Goal: Task Accomplishment & Management: Use online tool/utility

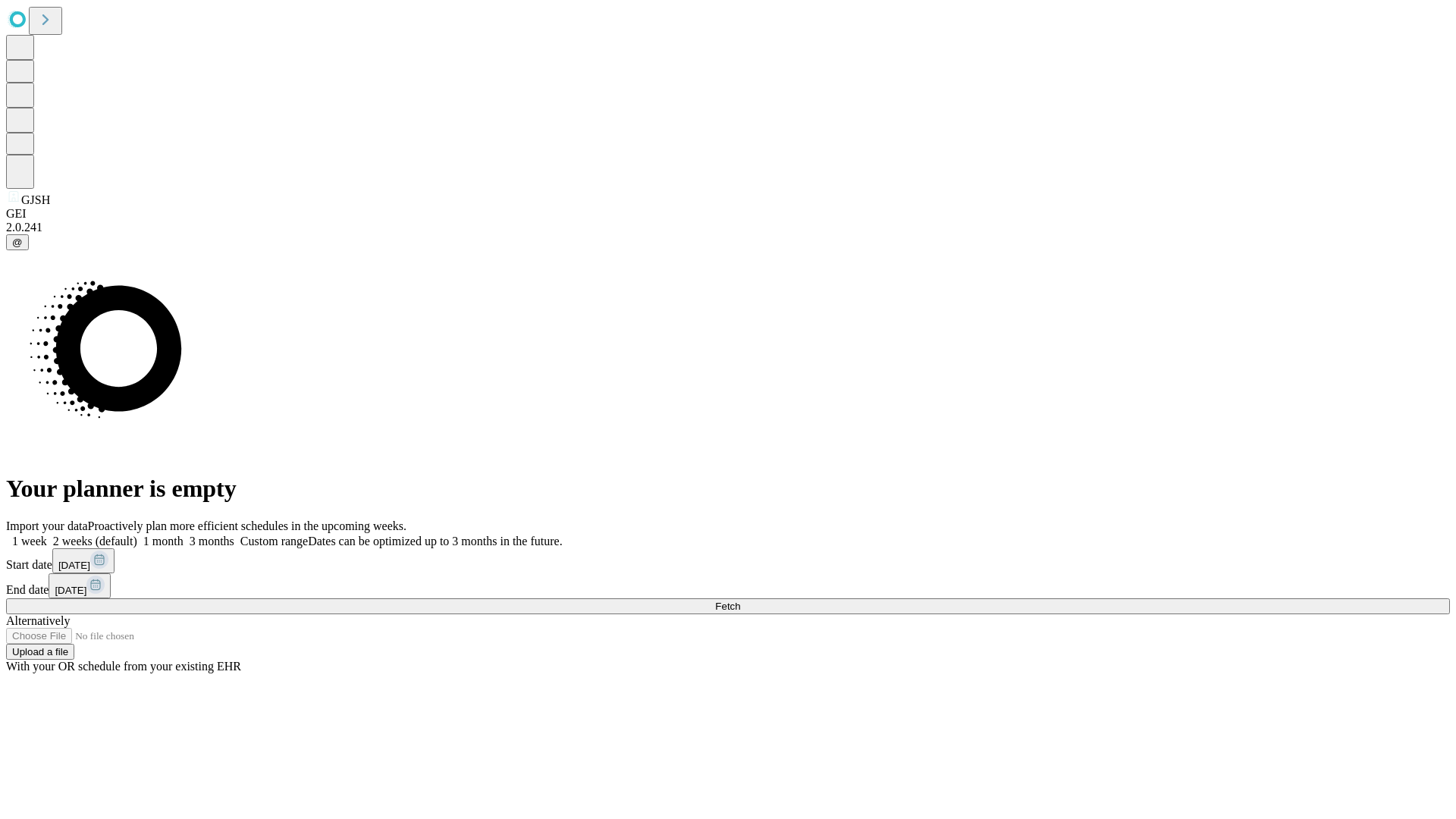
click at [740, 601] on span "Fetch" at bounding box center [727, 606] width 25 height 12
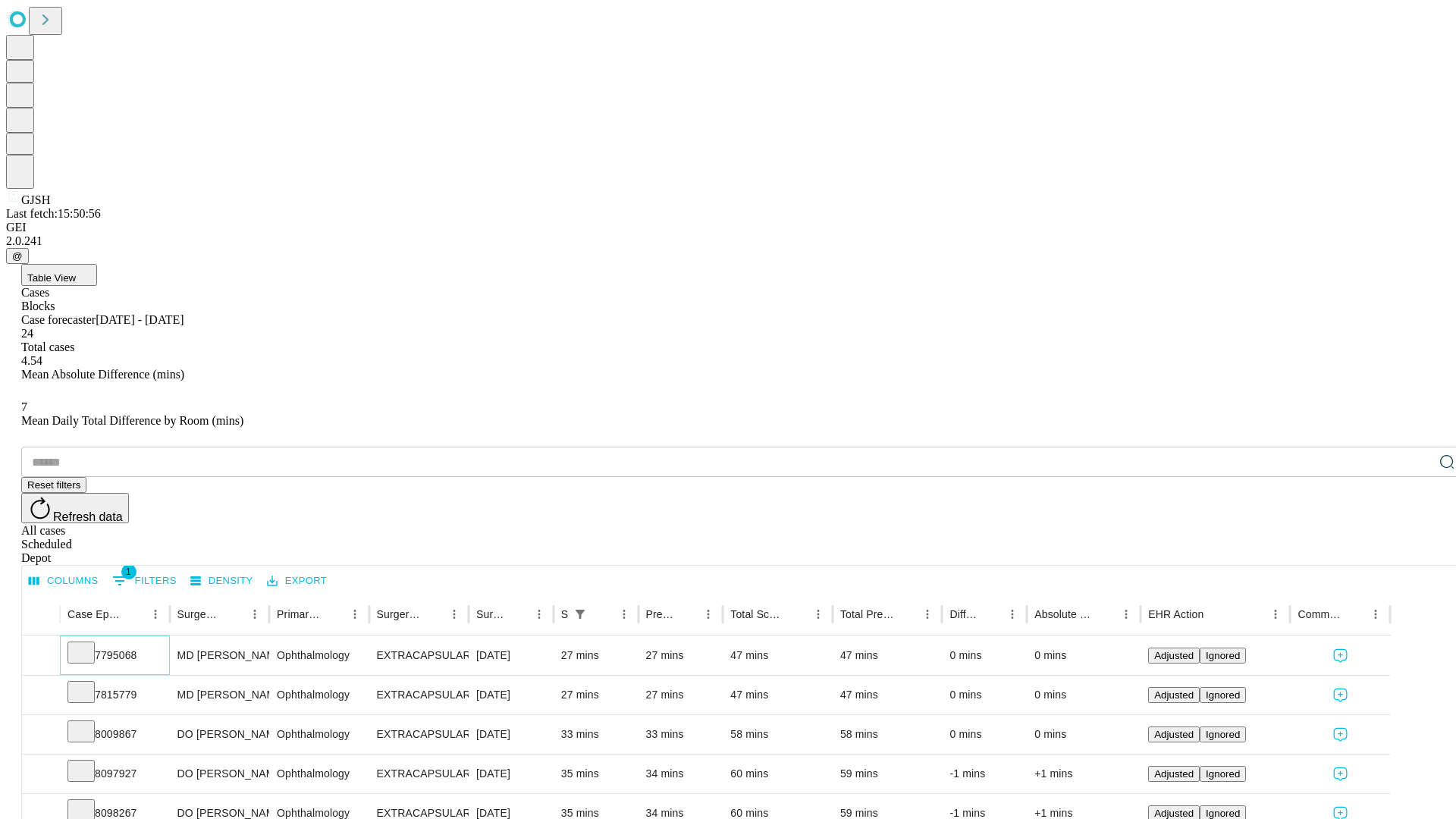
click at [88, 644] on icon at bounding box center [81, 651] width 15 height 15
